Goal: Transaction & Acquisition: Purchase product/service

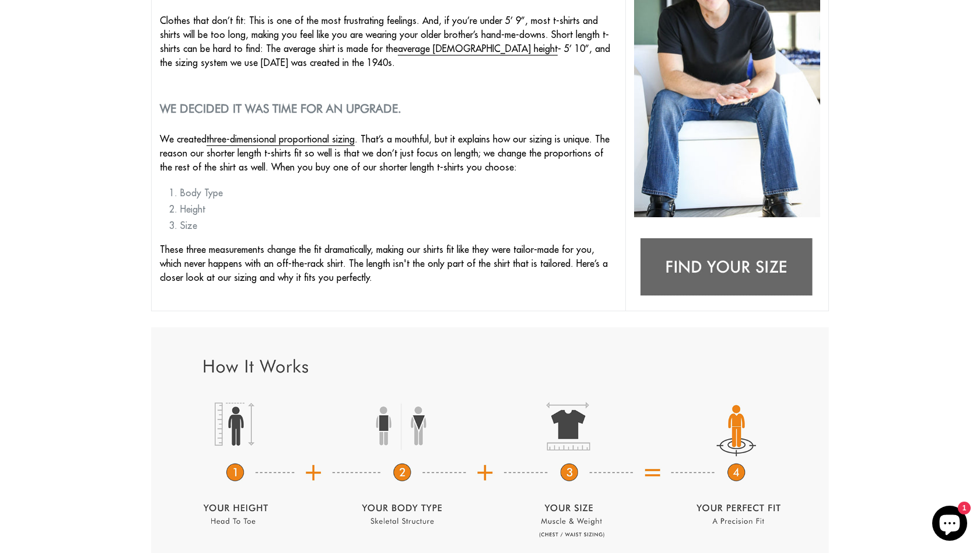
scroll to position [219, 0]
click at [732, 264] on img at bounding box center [727, 269] width 186 height 74
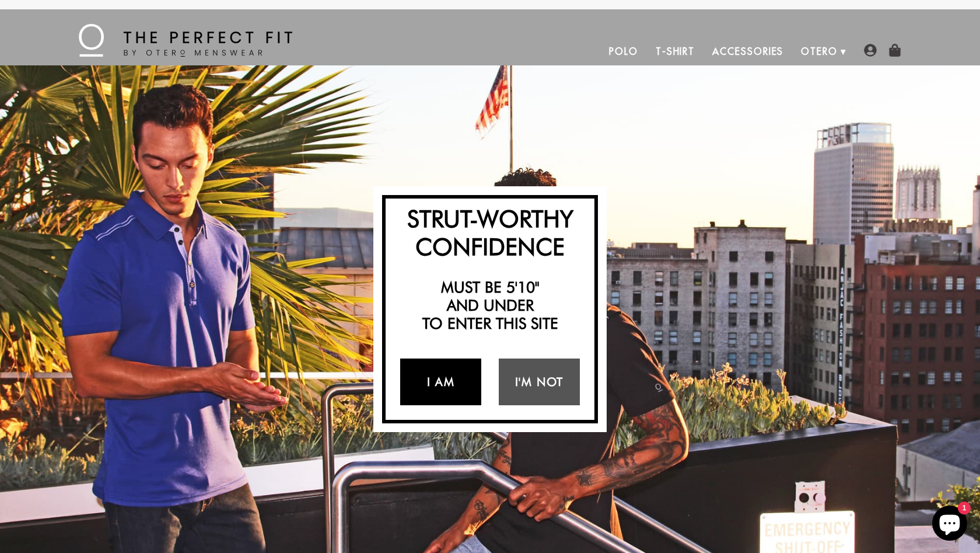
click at [446, 374] on link "I Am" at bounding box center [440, 381] width 81 height 47
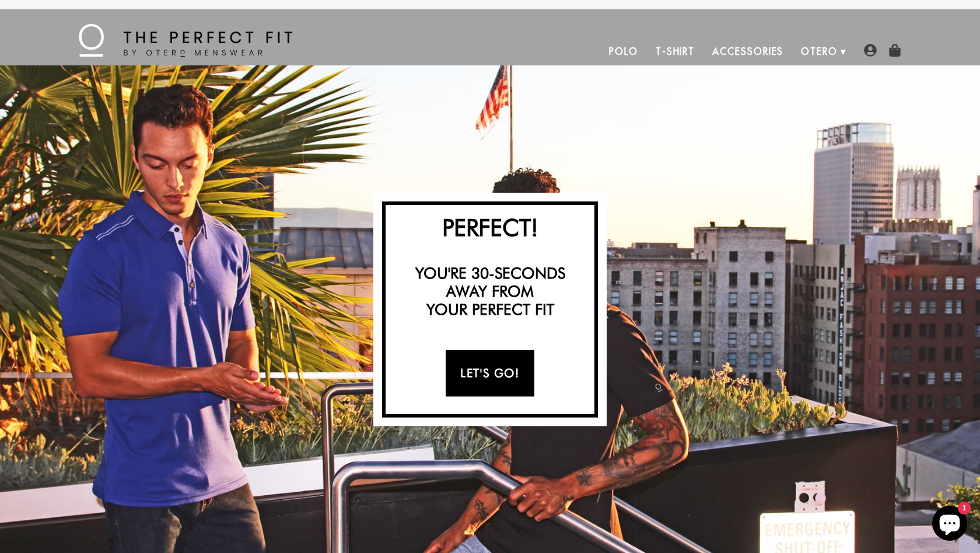
click at [465, 373] on link "Let's Go!" at bounding box center [490, 373] width 88 height 47
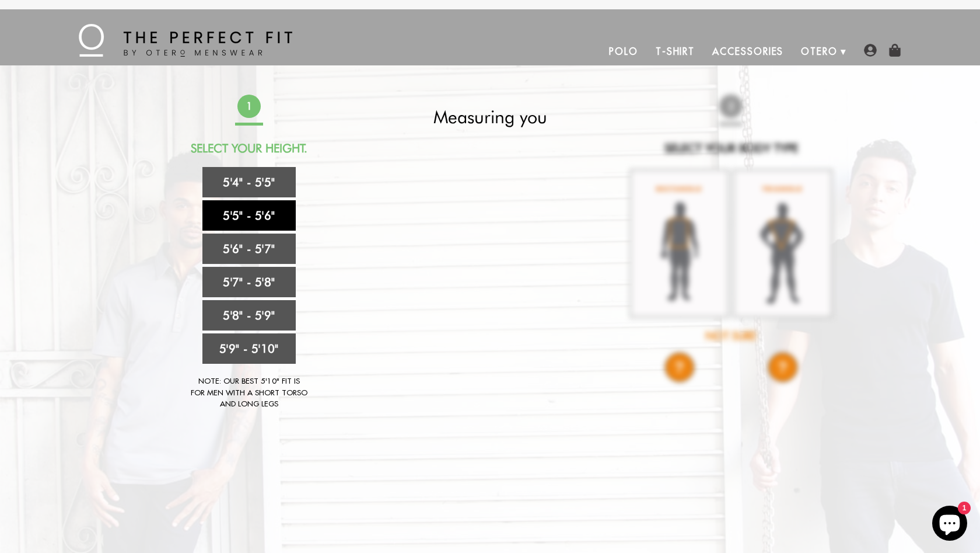
click at [255, 213] on link "5'5" - 5'6"" at bounding box center [249, 215] width 93 height 30
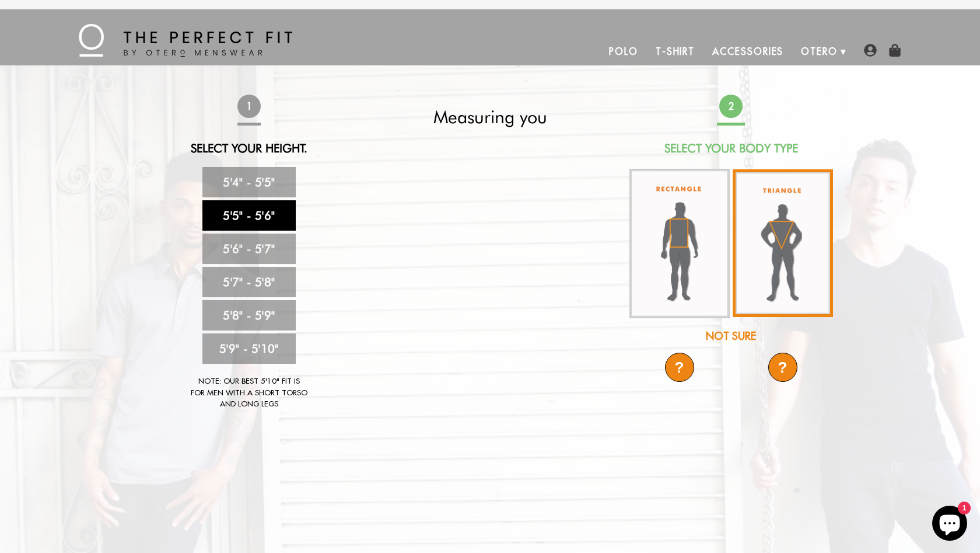
click at [784, 236] on img at bounding box center [783, 243] width 100 height 148
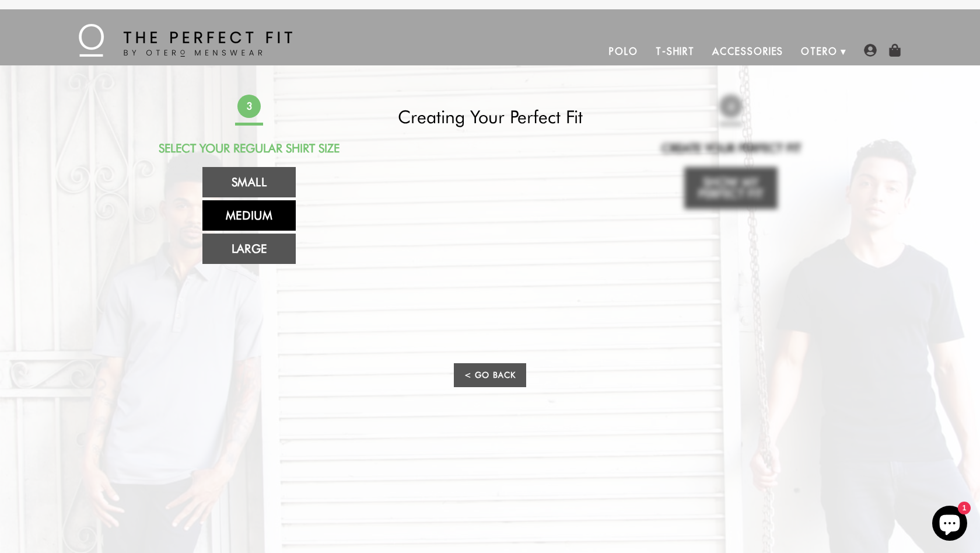
click at [267, 215] on link "Medium" at bounding box center [249, 215] width 93 height 30
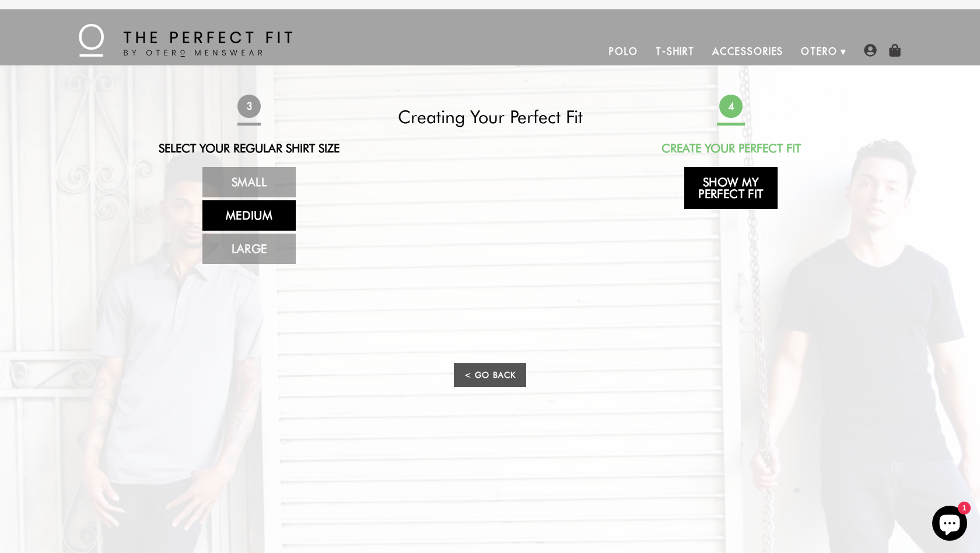
click at [731, 184] on link "Show My Perfect Fit" at bounding box center [731, 188] width 93 height 42
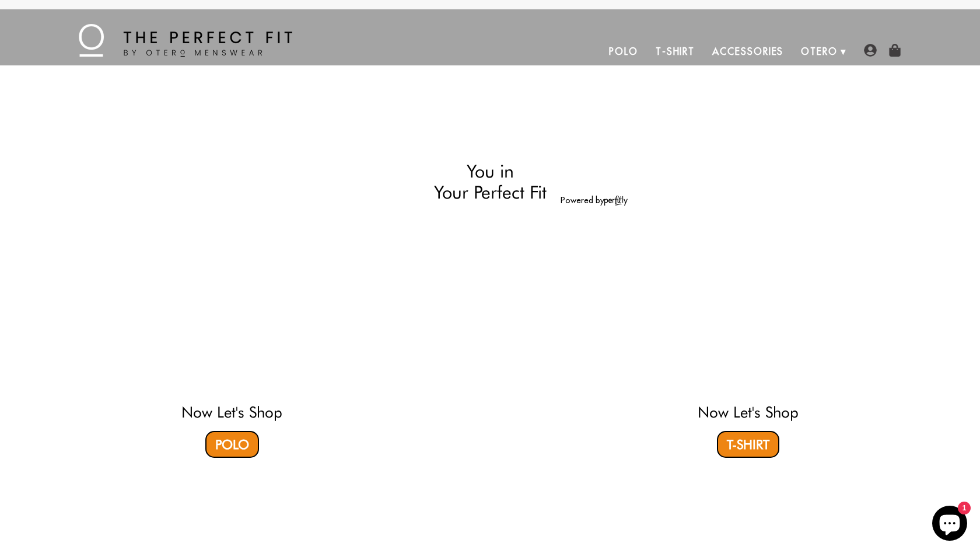
select select "55-56"
select select "triangle"
select select "M"
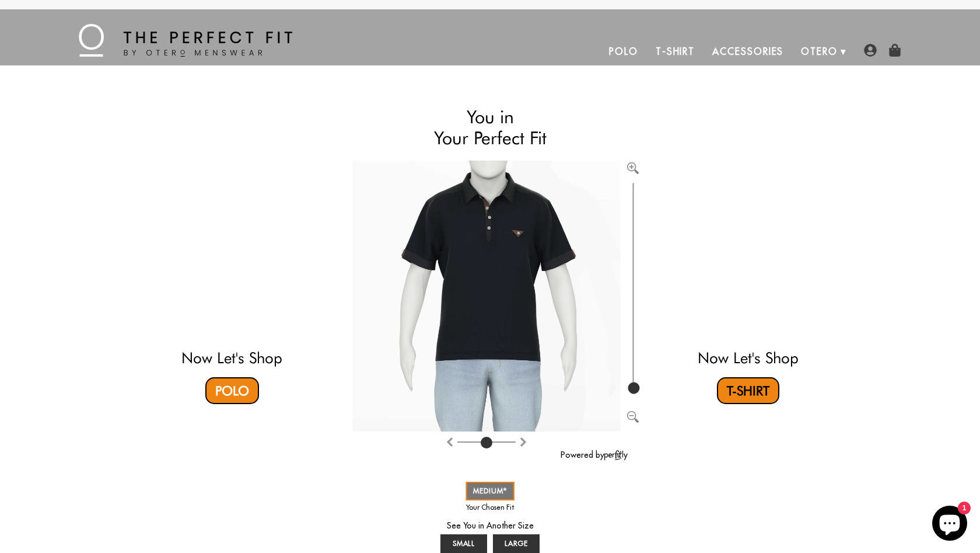
click at [755, 393] on link "T-Shirt" at bounding box center [748, 390] width 62 height 27
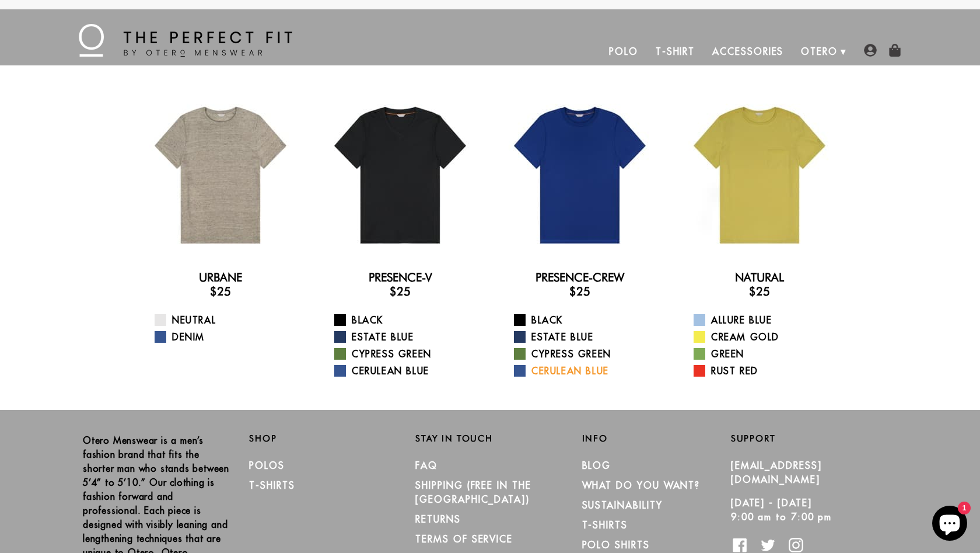
click at [526, 367] on link "Cerulean Blue" at bounding box center [587, 371] width 146 height 14
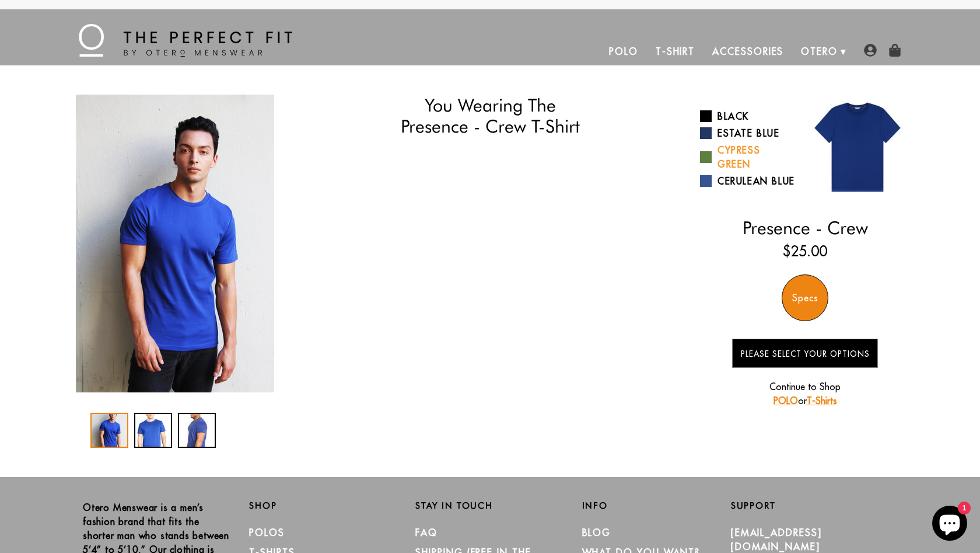
select select "55-56"
select select "triangle"
select select "M"
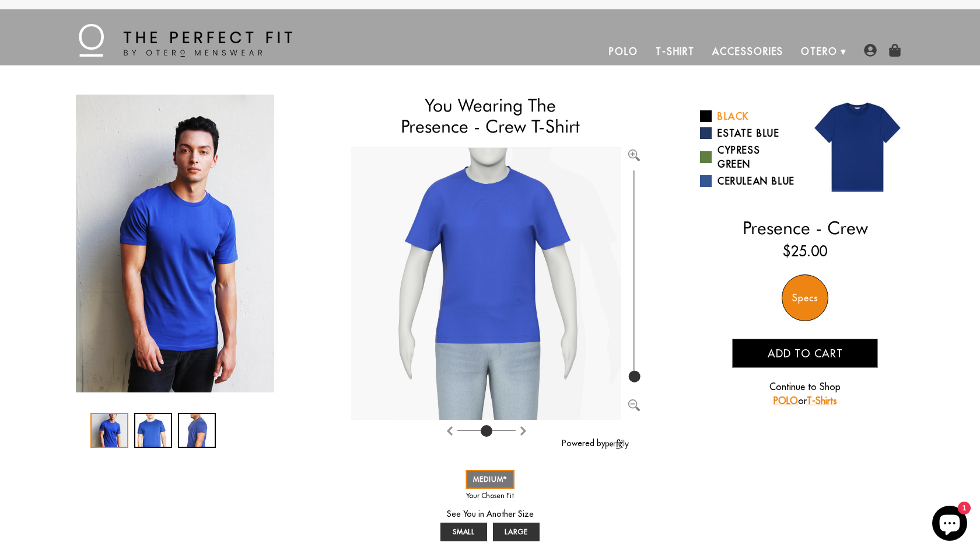
click at [709, 116] on span at bounding box center [706, 116] width 12 height 12
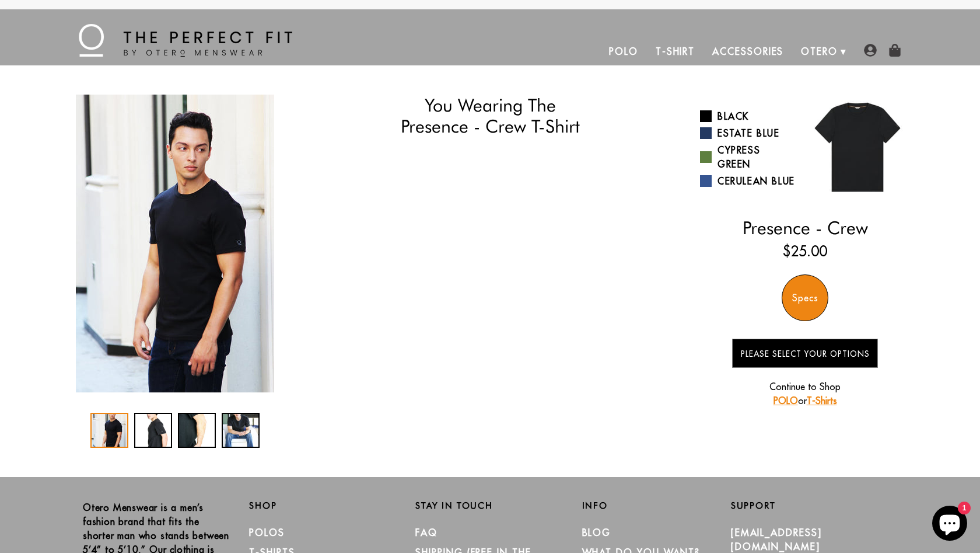
select select "55-56"
select select "triangle"
select select "M"
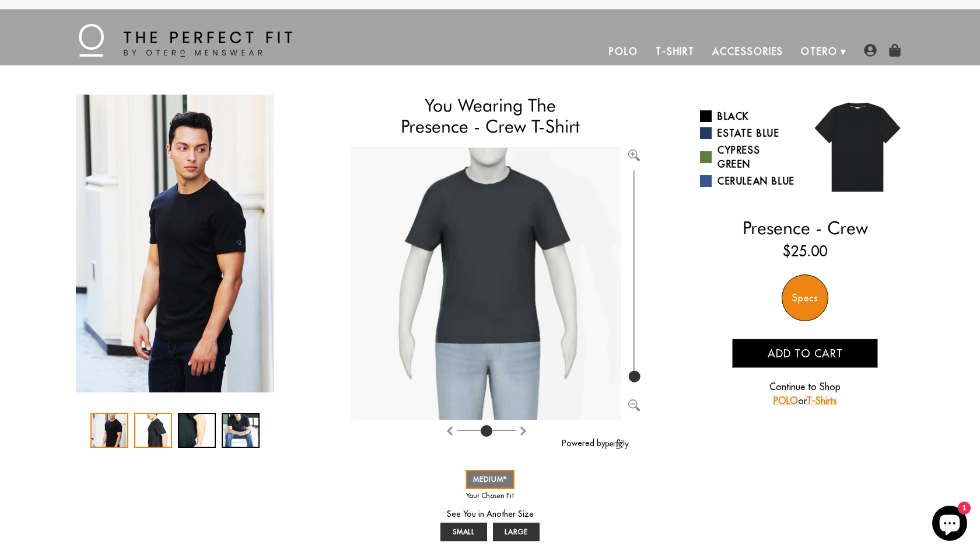
click at [152, 431] on div "2 / 4" at bounding box center [153, 430] width 38 height 35
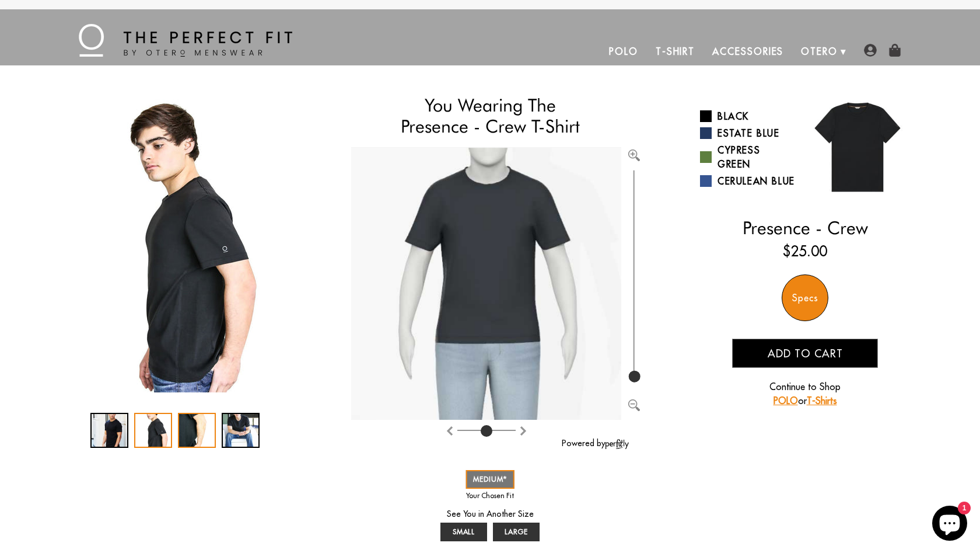
click at [203, 426] on div "3 / 4" at bounding box center [197, 430] width 38 height 35
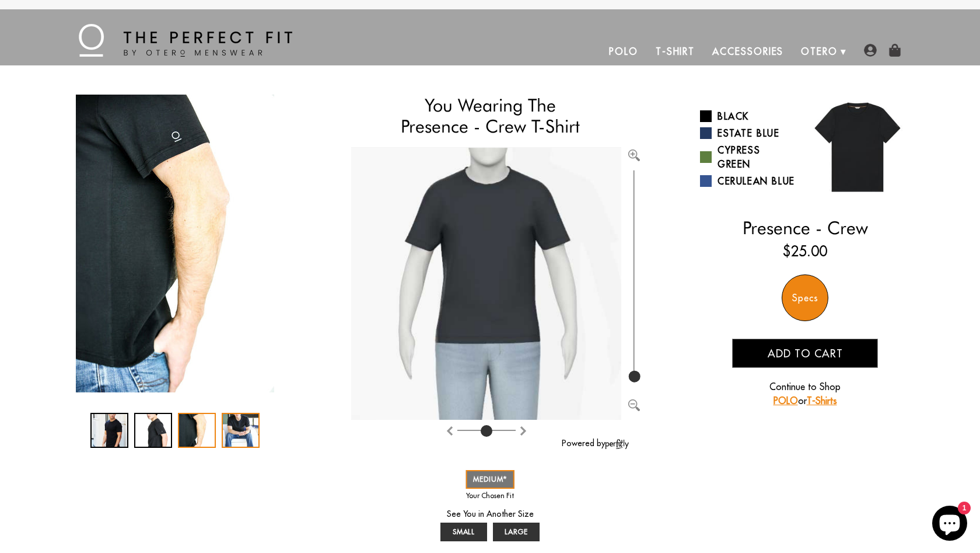
click at [235, 426] on div "4 / 4" at bounding box center [241, 430] width 38 height 35
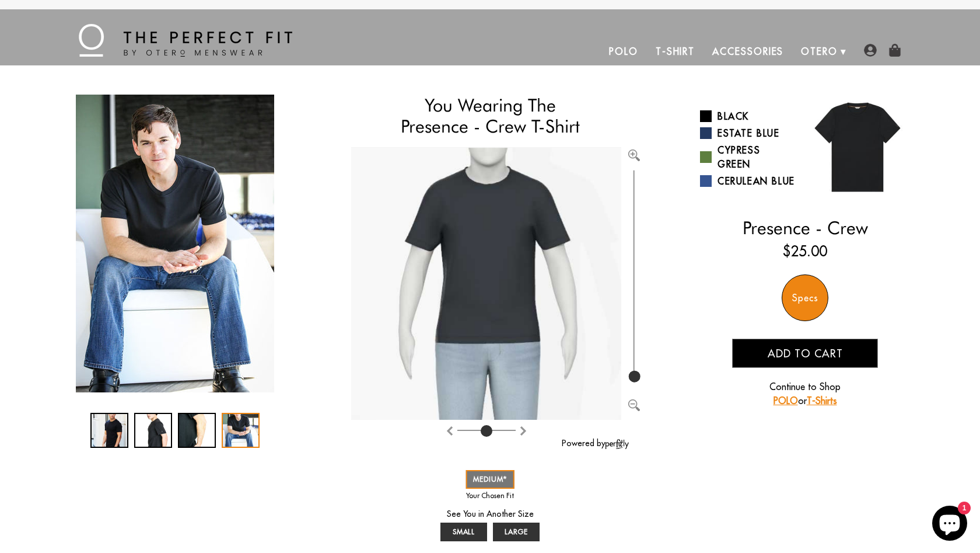
click at [611, 52] on link "Polo" at bounding box center [624, 51] width 47 height 28
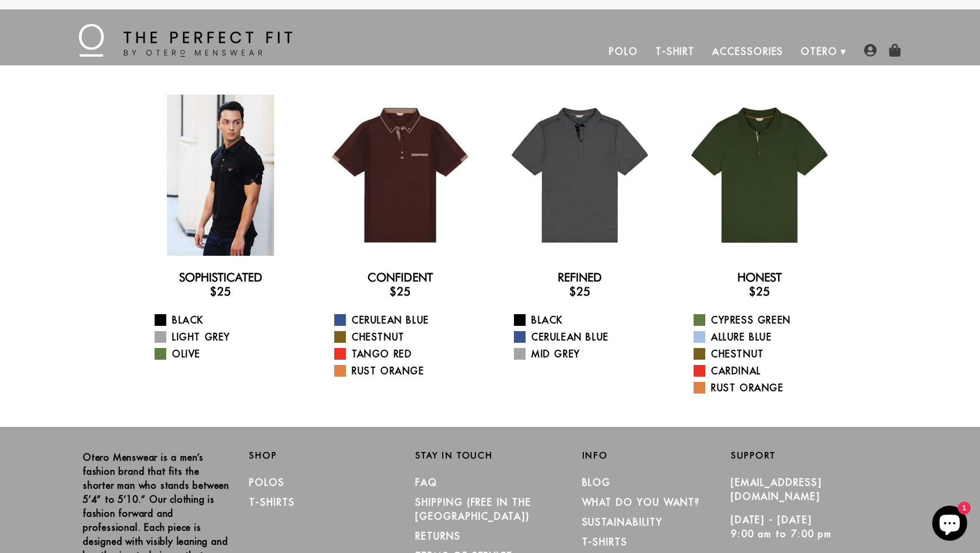
click at [232, 177] on div at bounding box center [220, 175] width 161 height 161
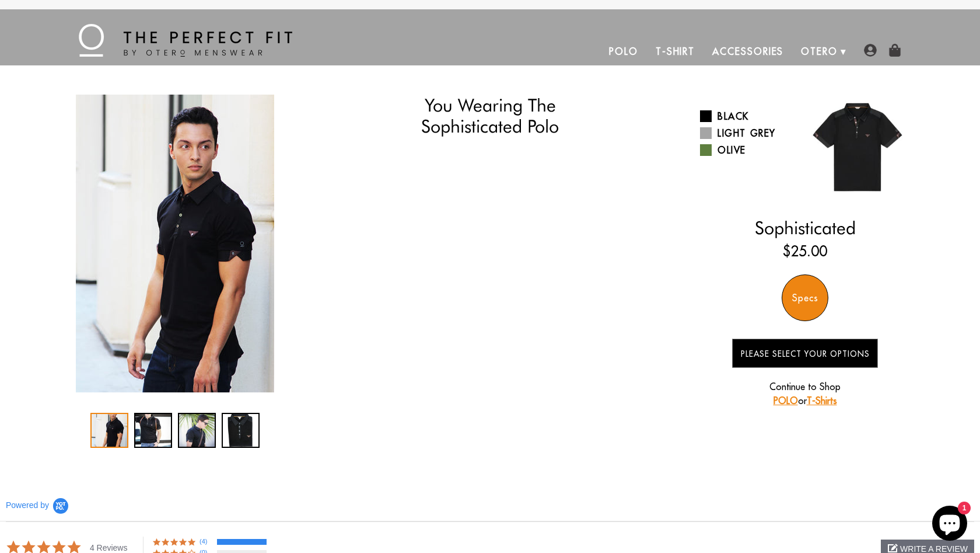
select select "55-56"
select select "triangle"
select select "M"
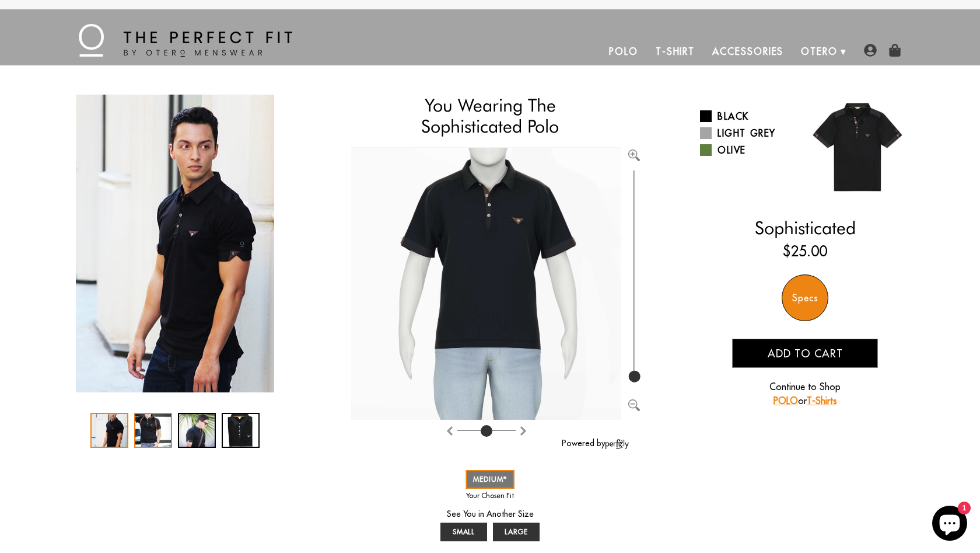
click at [146, 424] on div "2 / 4" at bounding box center [153, 430] width 38 height 35
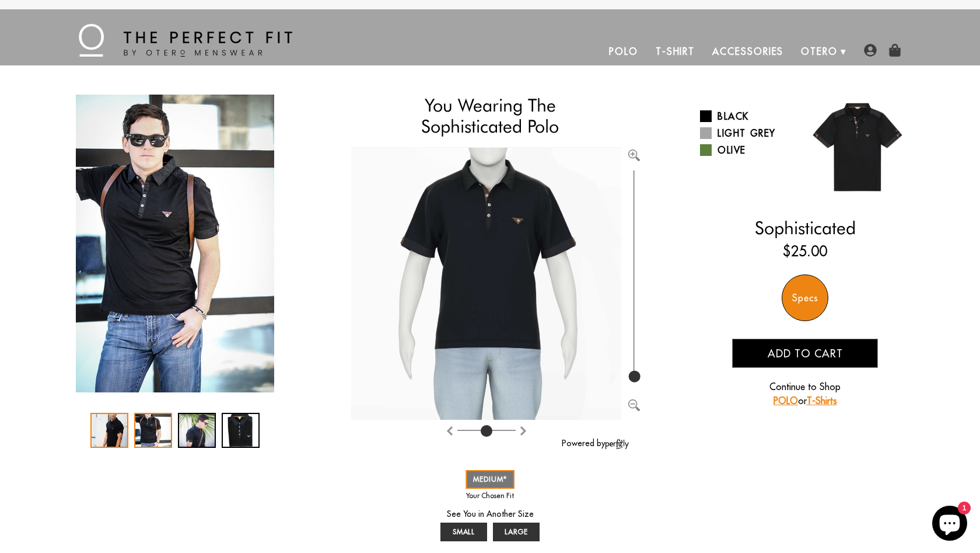
click at [108, 430] on div "1 / 4" at bounding box center [109, 430] width 38 height 35
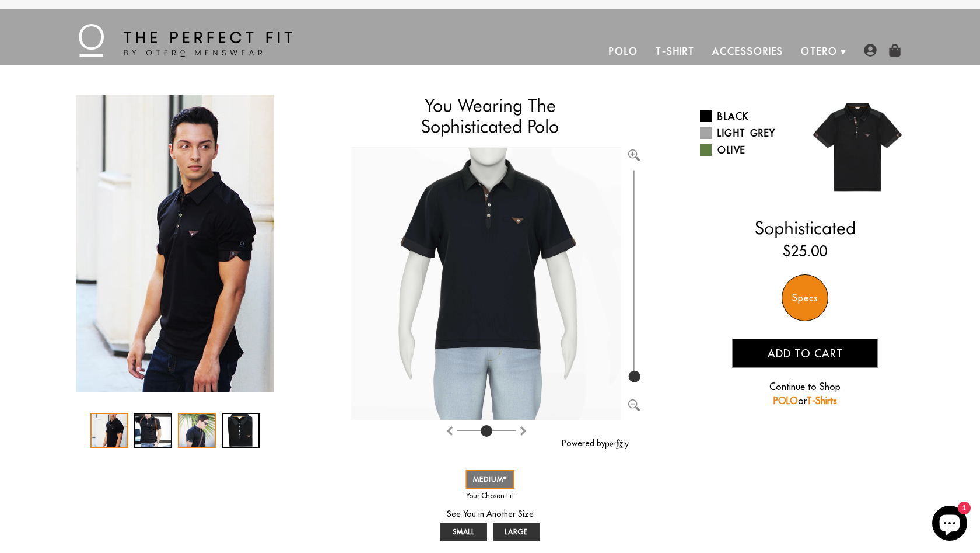
click at [197, 425] on div "3 / 4" at bounding box center [197, 430] width 38 height 35
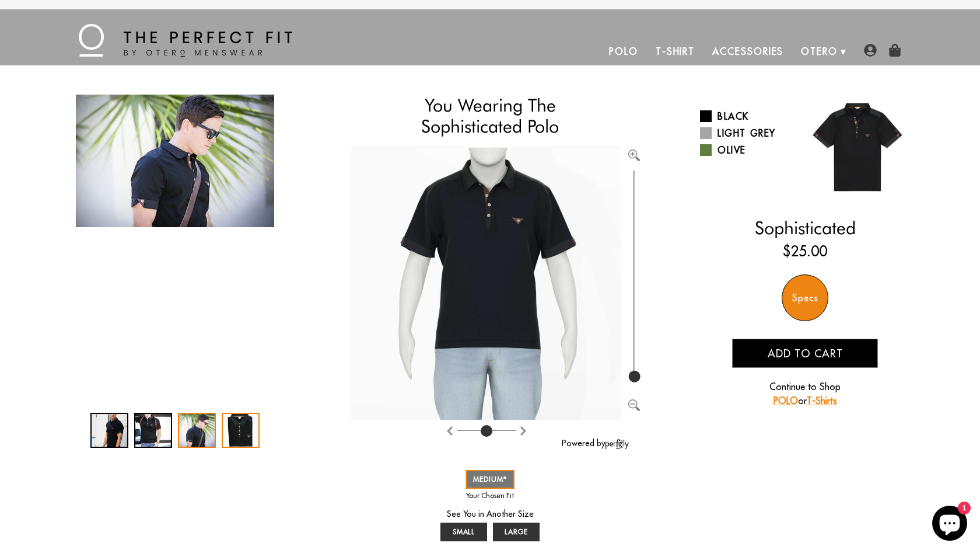
click at [226, 427] on div "4 / 4" at bounding box center [241, 430] width 38 height 35
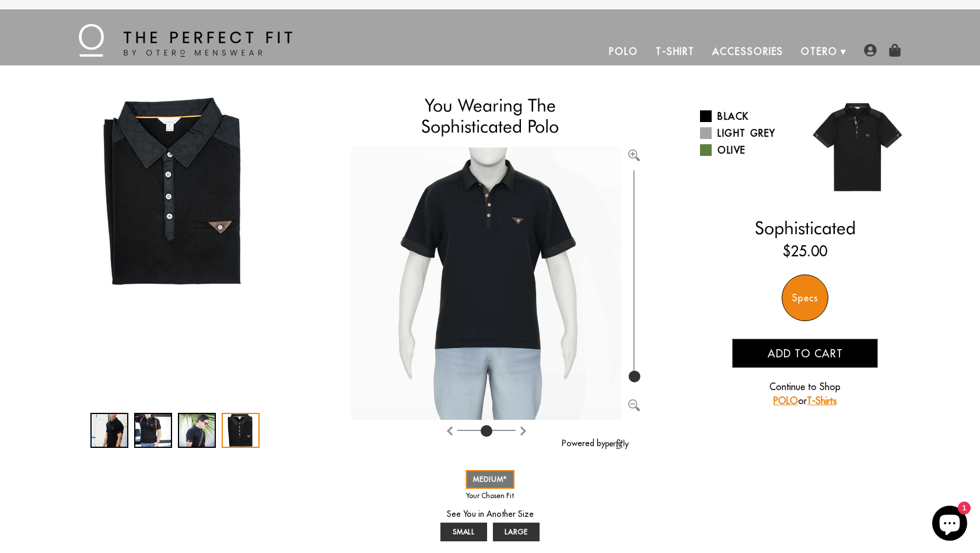
click at [236, 427] on div "4 / 4" at bounding box center [241, 430] width 38 height 35
click at [706, 135] on span at bounding box center [706, 133] width 12 height 12
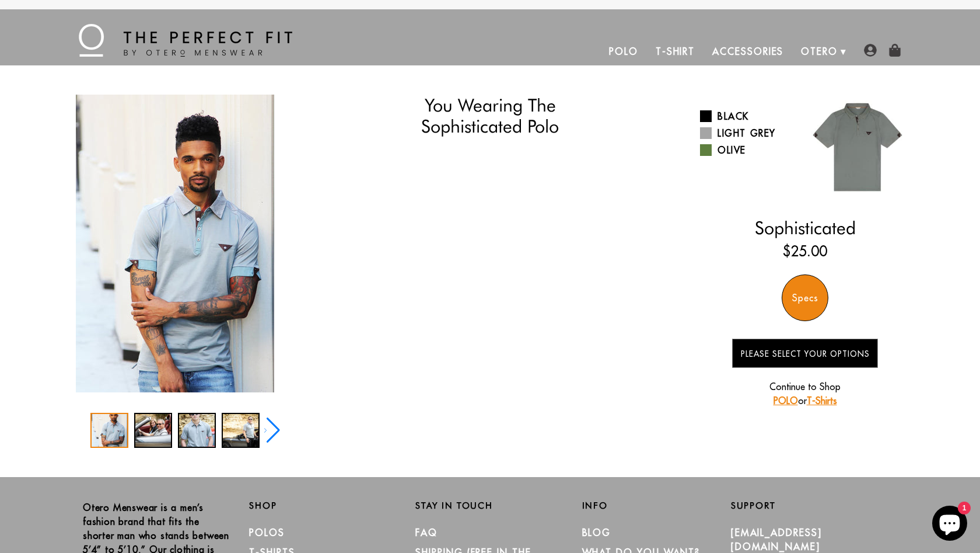
select select "55-56"
select select "triangle"
select select "M"
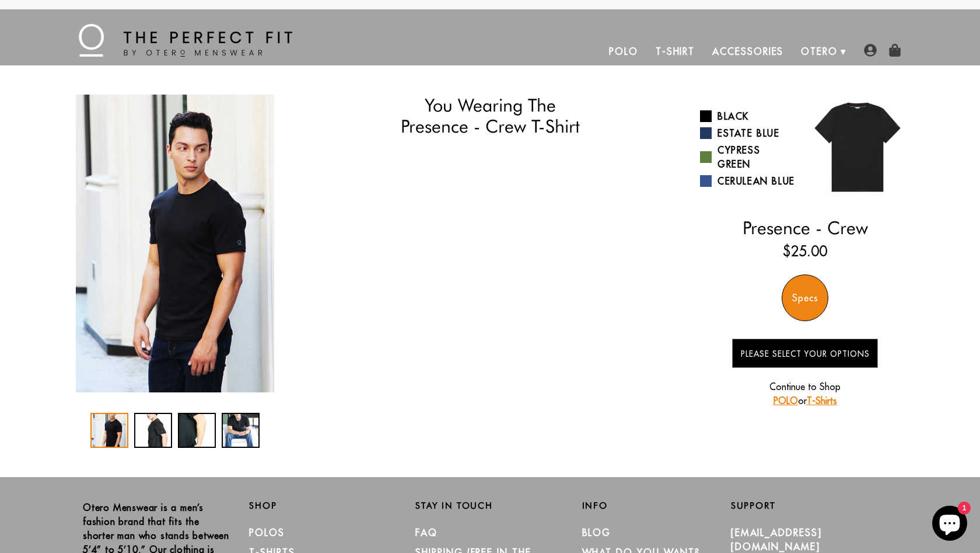
select select "55-56"
select select "triangle"
select select "M"
